Goal: Task Accomplishment & Management: Manage account settings

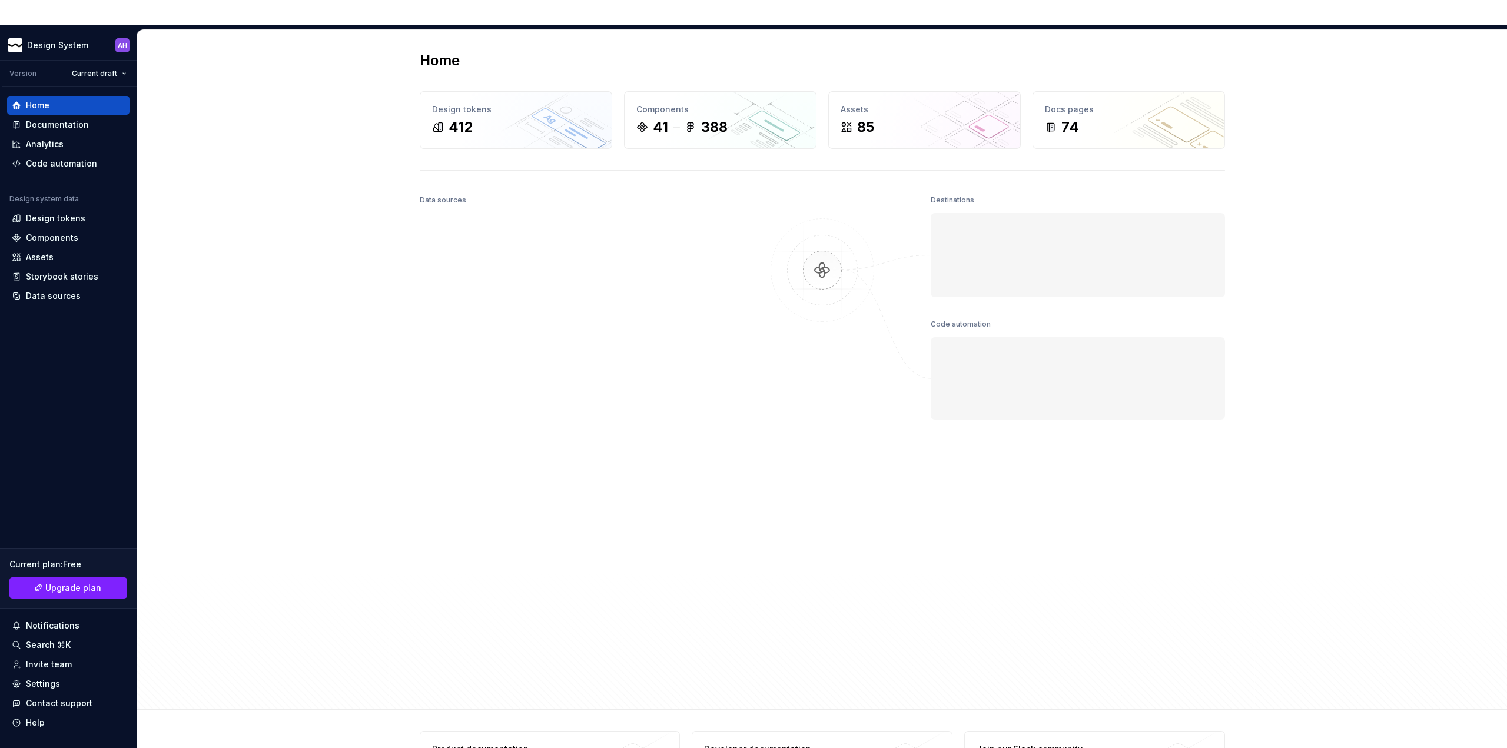
scroll to position [25, 0]
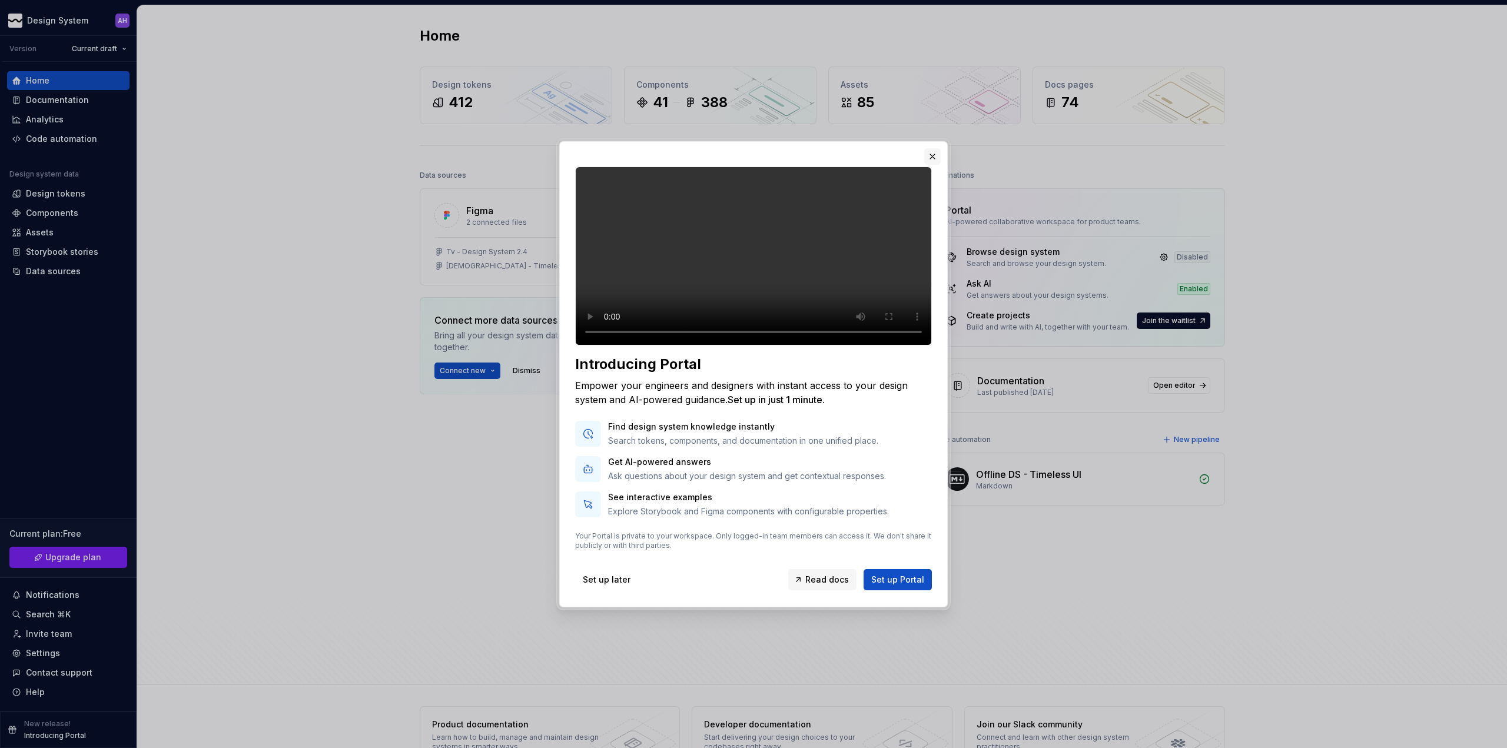
drag, startPoint x: 936, startPoint y: 141, endPoint x: 513, endPoint y: 162, distance: 423.7
click at [935, 148] on button "button" at bounding box center [932, 156] width 16 height 16
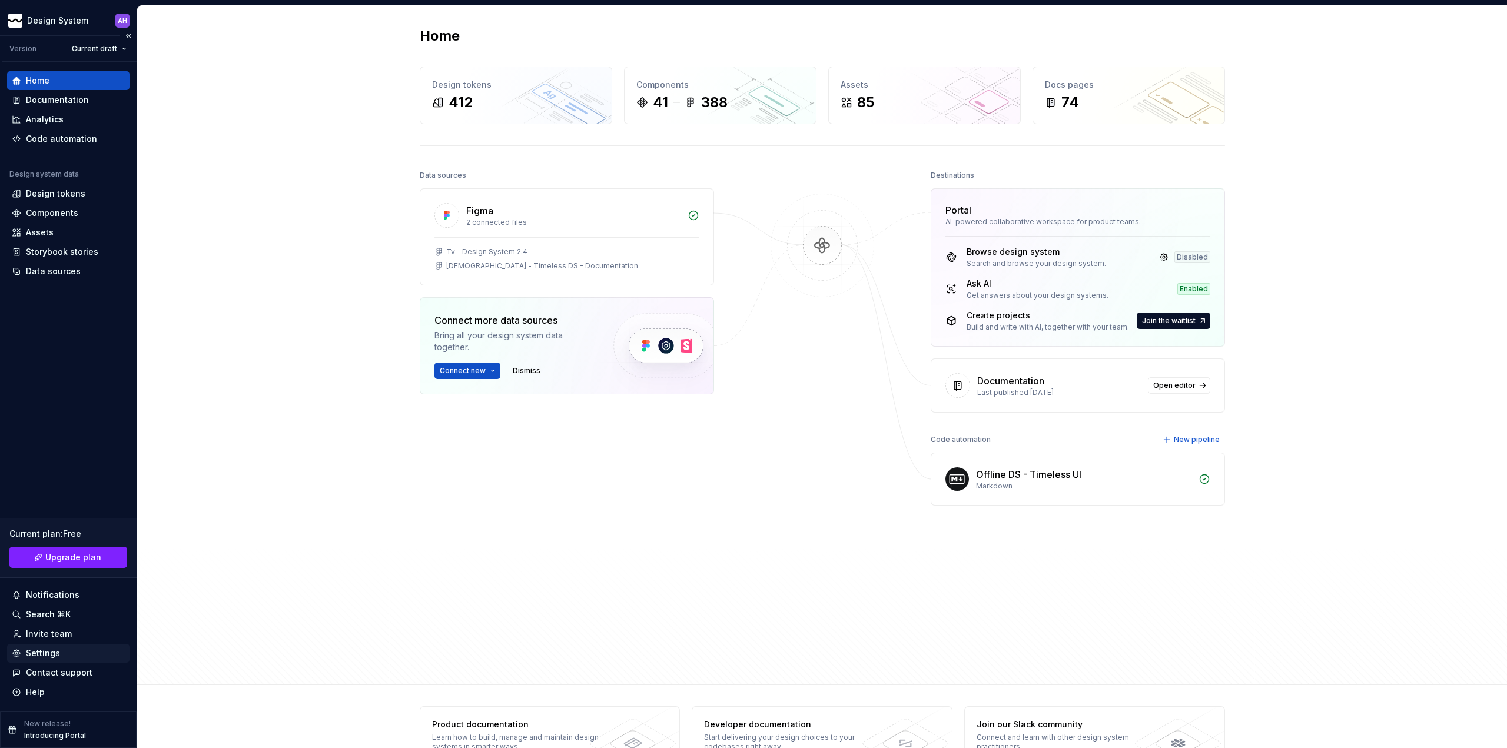
click at [57, 653] on div "Settings" at bounding box center [43, 653] width 34 height 12
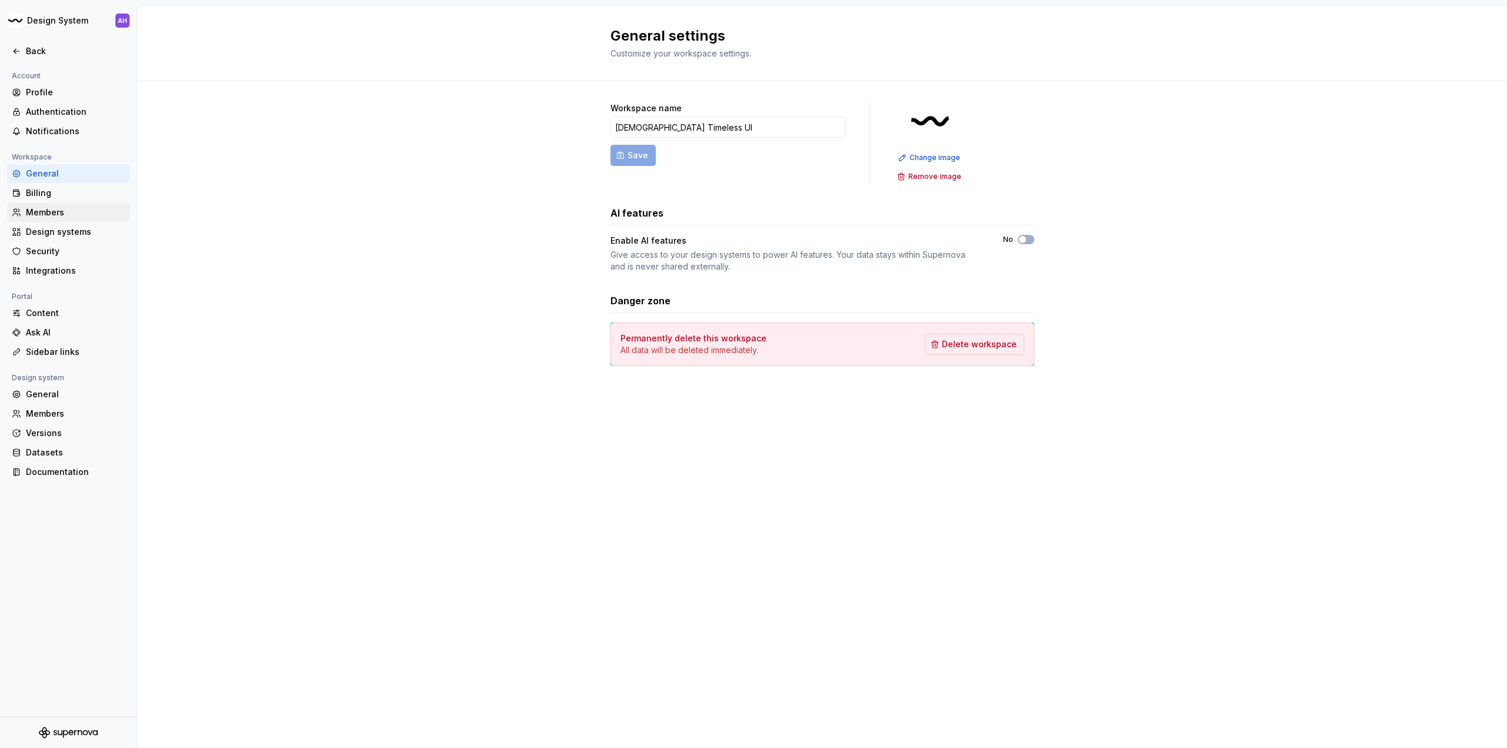
click at [56, 213] on div "Members" at bounding box center [75, 213] width 99 height 12
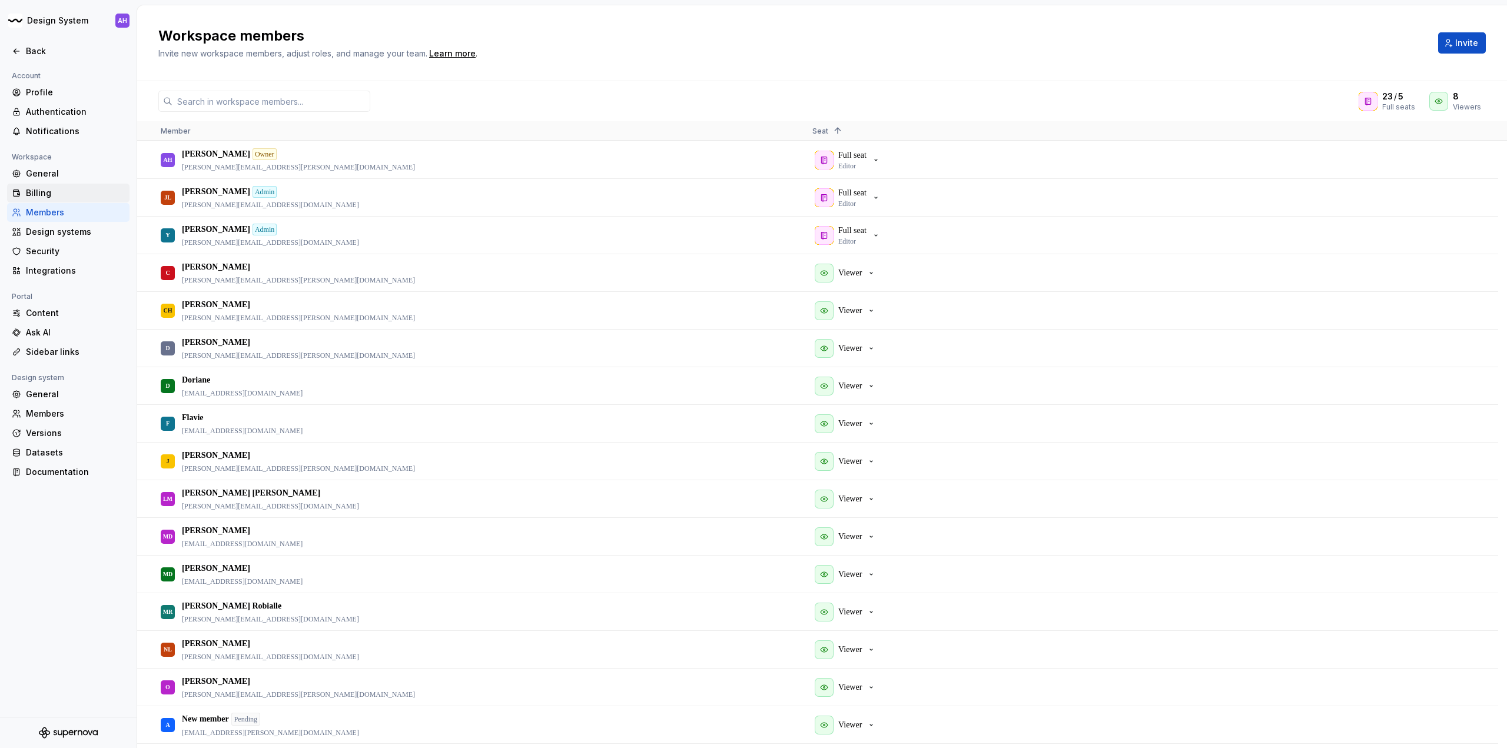
click at [58, 196] on div "Billing" at bounding box center [75, 193] width 99 height 12
